Goal: Transaction & Acquisition: Book appointment/travel/reservation

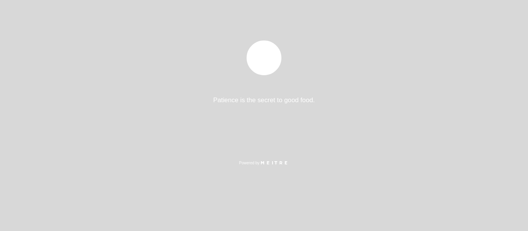
select select "es"
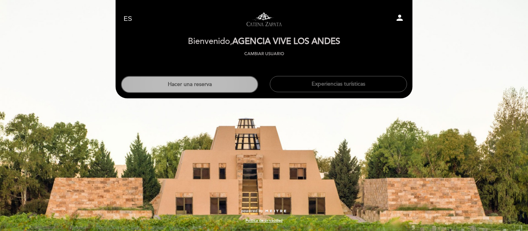
click at [187, 87] on button "Hacer una reserva" at bounding box center [189, 84] width 137 height 17
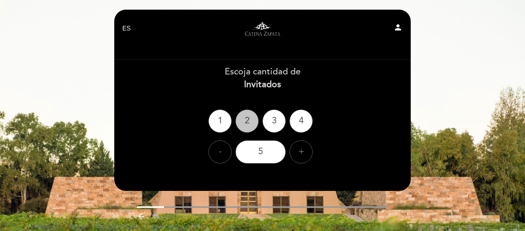
click at [243, 121] on div "2" at bounding box center [247, 121] width 23 height 23
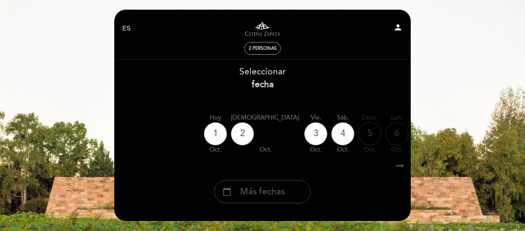
click at [259, 197] on span "Más fechas" at bounding box center [262, 192] width 45 height 13
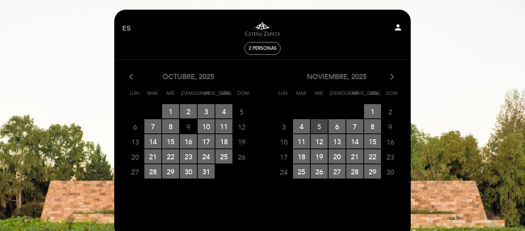
click at [318, 127] on span "5 RESERVAS DISPONIBLES" at bounding box center [319, 126] width 17 height 14
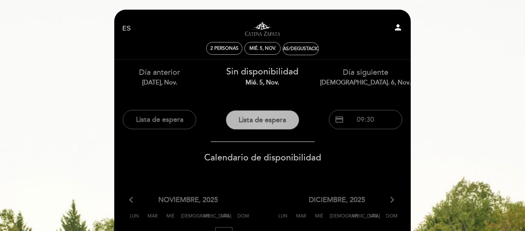
click at [279, 122] on button "Lista de espera" at bounding box center [262, 119] width 73 height 19
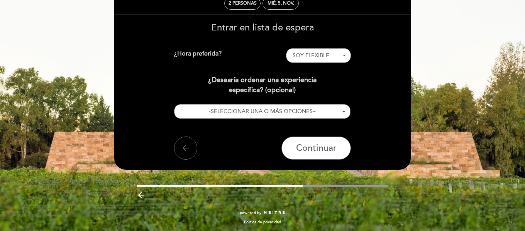
scroll to position [47, 0]
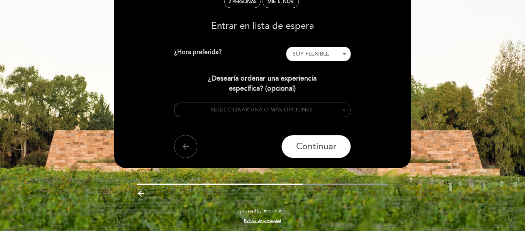
click at [285, 110] on span "SELECCIONAR UNA O MÁS OPCIONES" at bounding box center [262, 110] width 102 height 7
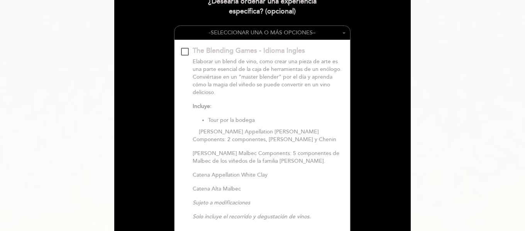
scroll to position [8, 0]
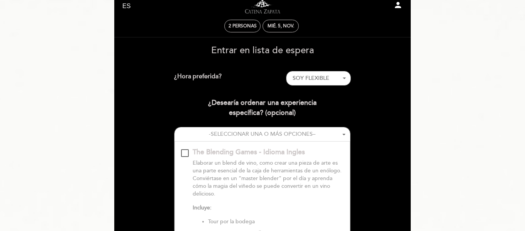
scroll to position [47, 0]
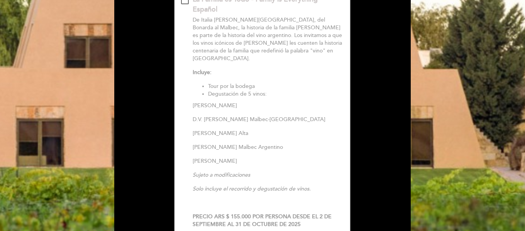
scroll to position [394, 0]
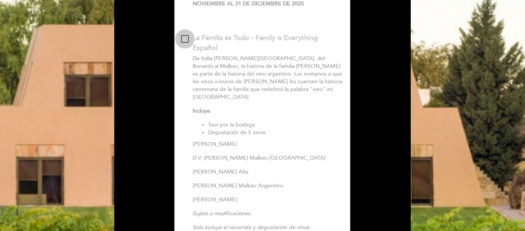
click at [181, 38] on div at bounding box center [185, 39] width 8 height 8
click at [373, 117] on div "Entrar en lista de espera ¿Hora preferida? SOY FLEXIBLE - Seleccionar - SOY FLE…" at bounding box center [263, 18] width 286 height 688
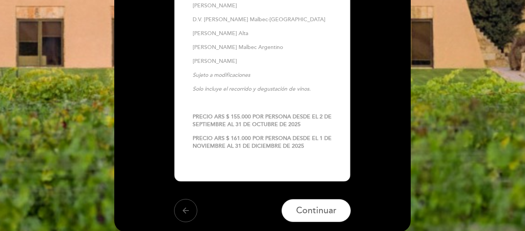
scroll to position [549, 0]
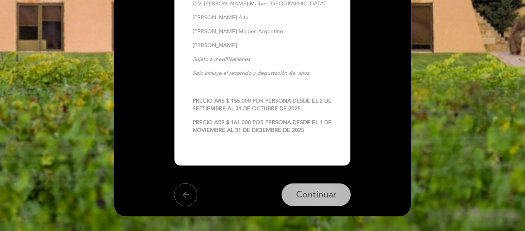
click at [329, 190] on span "Continuar" at bounding box center [316, 195] width 41 height 11
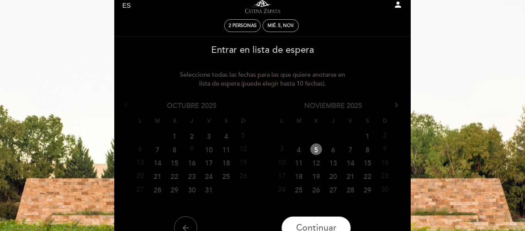
scroll to position [0, 0]
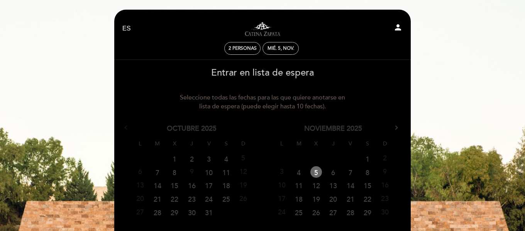
click at [318, 172] on link "5" at bounding box center [317, 172] width 12 height 12
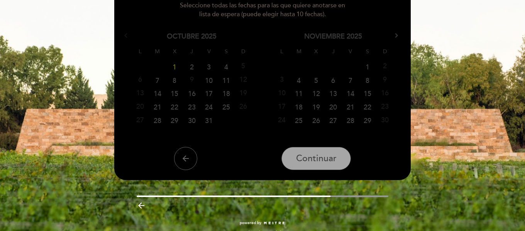
scroll to position [104, 0]
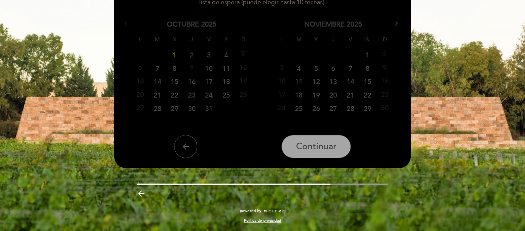
click at [191, 149] on button "arrow_back" at bounding box center [185, 146] width 23 height 23
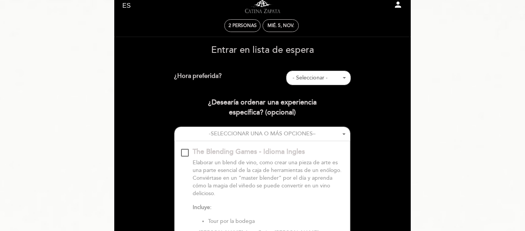
scroll to position [0, 0]
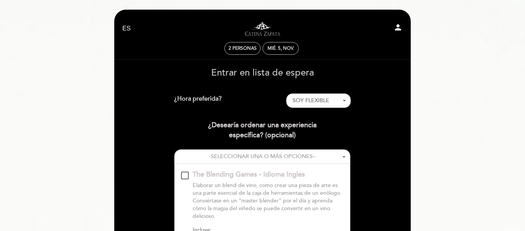
click at [228, 124] on span "¿Desearía ordenar una experiencia específica?" at bounding box center [262, 130] width 109 height 19
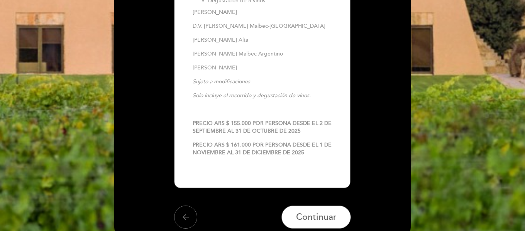
scroll to position [541, 0]
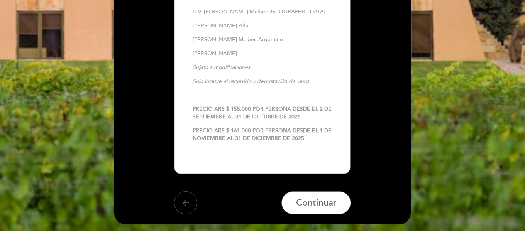
click at [188, 199] on icon "arrow_back" at bounding box center [185, 203] width 9 height 9
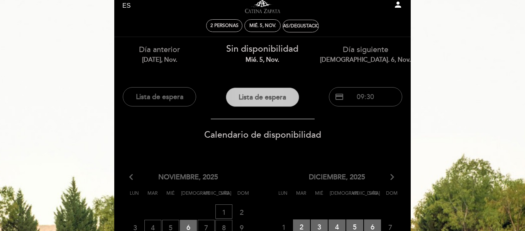
click at [253, 95] on button "Lista de espera" at bounding box center [262, 97] width 73 height 19
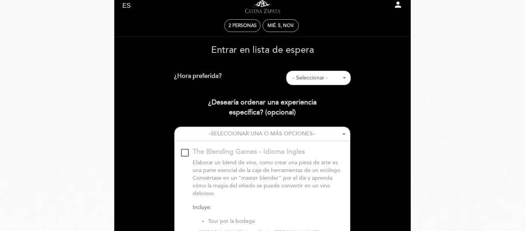
scroll to position [0, 0]
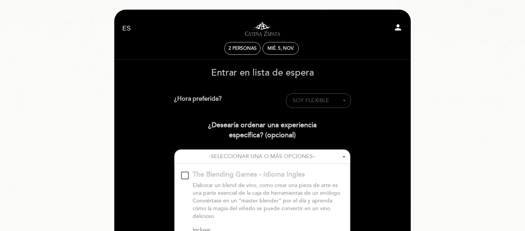
click at [300, 101] on span "SOY FLEXIBLE" at bounding box center [311, 100] width 37 height 7
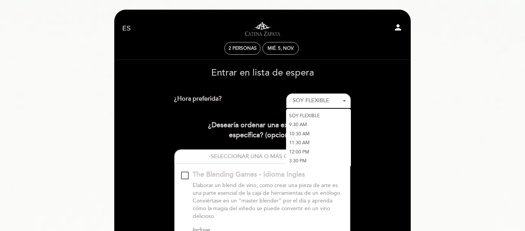
click at [304, 134] on link "10:30 AM" at bounding box center [318, 133] width 65 height 9
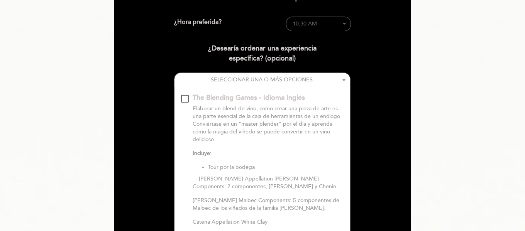
scroll to position [77, 0]
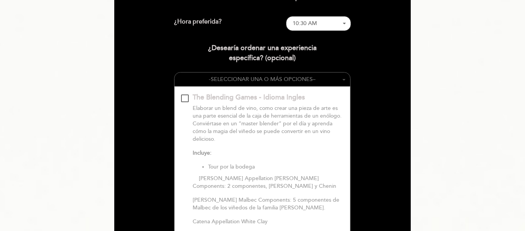
click at [304, 78] on span "SELECCIONAR UNA O MÁS OPCIONES" at bounding box center [262, 79] width 102 height 7
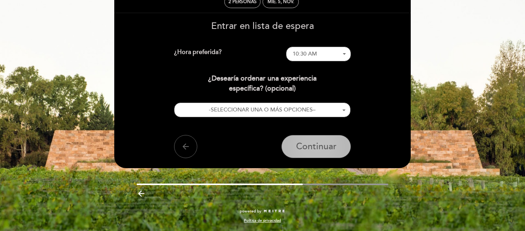
click at [312, 146] on span "Continuar" at bounding box center [316, 146] width 41 height 11
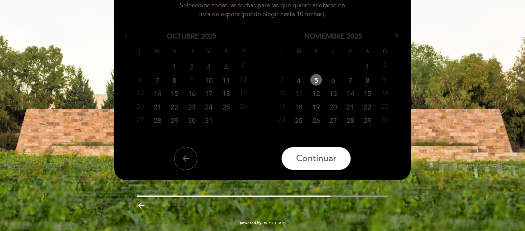
scroll to position [104, 0]
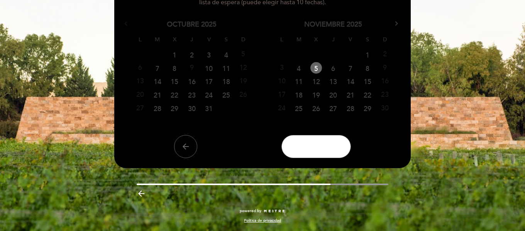
click at [312, 146] on span "Continuar" at bounding box center [316, 146] width 41 height 11
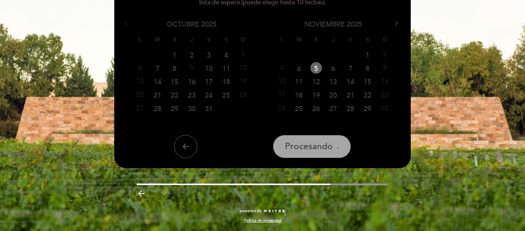
scroll to position [23, 0]
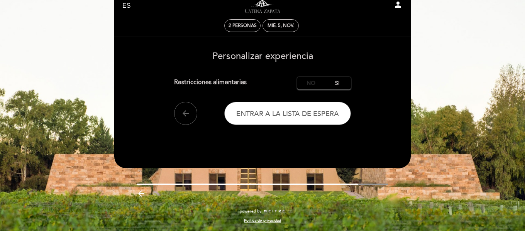
click at [308, 80] on label "No" at bounding box center [310, 83] width 27 height 13
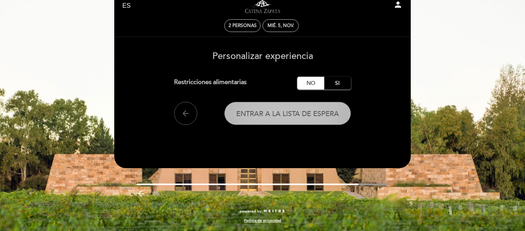
click at [308, 111] on span "Entrar a la lista de espera" at bounding box center [287, 114] width 103 height 8
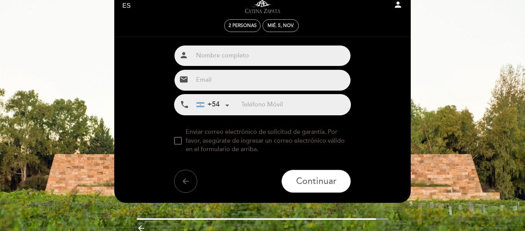
scroll to position [0, 0]
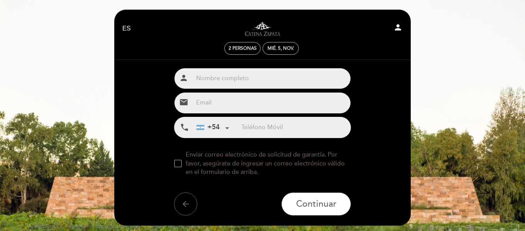
click at [302, 78] on input "text" at bounding box center [272, 78] width 158 height 20
type input "[PERSON_NAME]"
click at [303, 99] on input "email" at bounding box center [272, 103] width 158 height 20
type input "[EMAIL_ADDRESS][DOMAIN_NAME]"
click at [295, 133] on input "tel" at bounding box center [295, 127] width 109 height 20
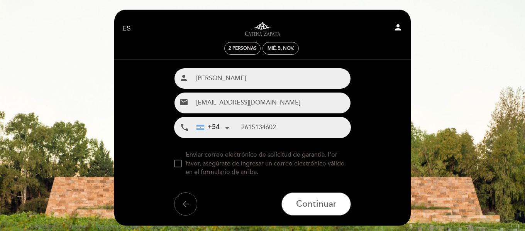
type input "2615134602"
click at [178, 163] on div at bounding box center [178, 164] width 8 height 8
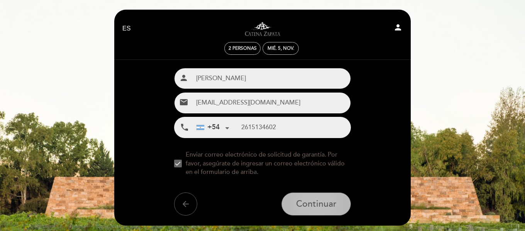
click at [322, 205] on span "Continuar" at bounding box center [316, 204] width 41 height 11
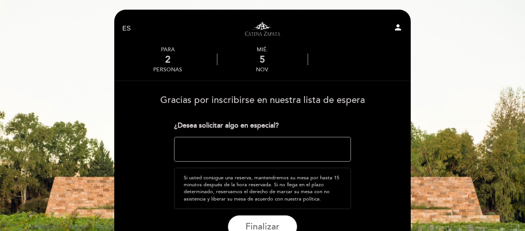
click at [282, 147] on textarea at bounding box center [262, 149] width 177 height 25
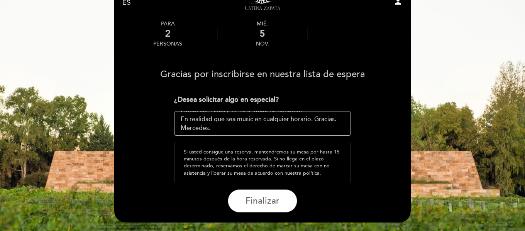
scroll to position [39, 0]
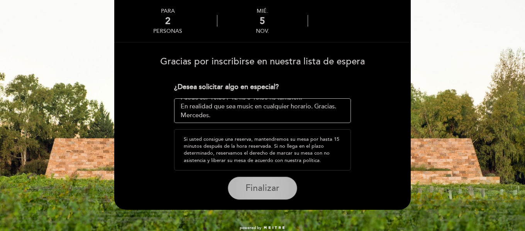
type textarea "A nombre de [PERSON_NAME]. Puede ser 10.30 / 12 hs o 15.30 hs tambien. En reali…"
click at [270, 188] on span "Finalizar" at bounding box center [263, 188] width 34 height 11
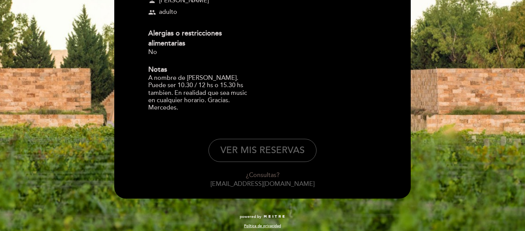
scroll to position [190, 0]
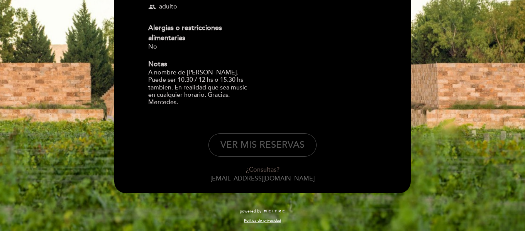
click at [276, 147] on button "VER MIS RESERVAS" at bounding box center [263, 145] width 108 height 23
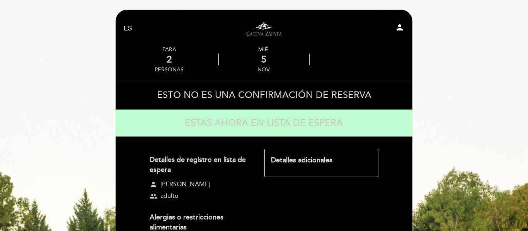
select select "es"
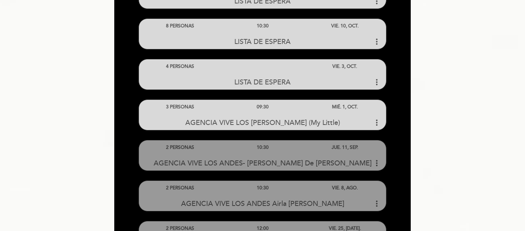
scroll to position [155, 0]
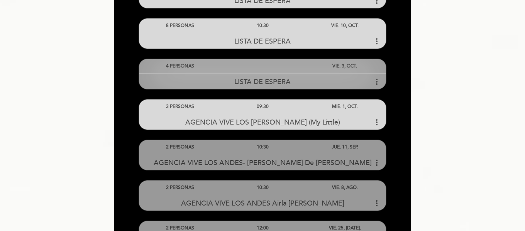
click at [372, 83] on icon "more_vert" at bounding box center [376, 81] width 9 height 9
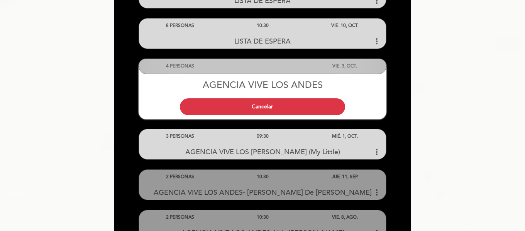
click at [399, 80] on div "4 PERSONAS VIE. 3, OCT. AGENCIA VIVE LOS ANDES Cancelar" at bounding box center [262, 84] width 297 height 70
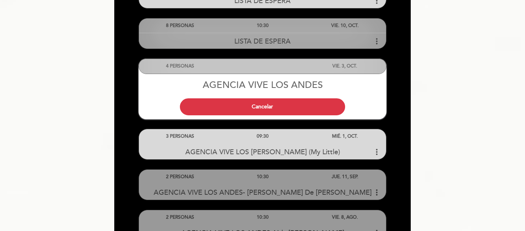
click at [377, 40] on icon "more_vert" at bounding box center [376, 41] width 9 height 9
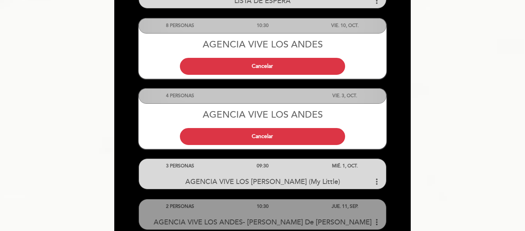
scroll to position [116, 0]
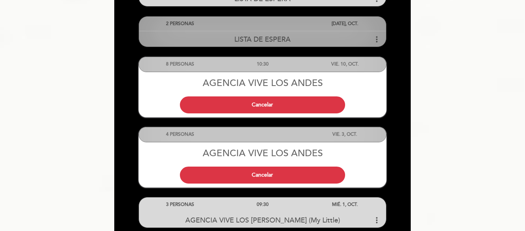
click at [374, 40] on icon "more_vert" at bounding box center [376, 39] width 9 height 9
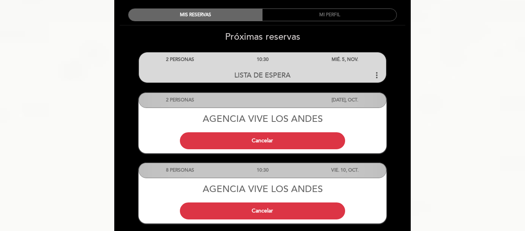
scroll to position [39, 0]
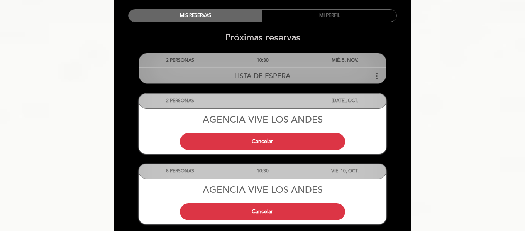
click at [376, 74] on icon "more_vert" at bounding box center [376, 75] width 9 height 9
